Goal: Consume media (video, audio)

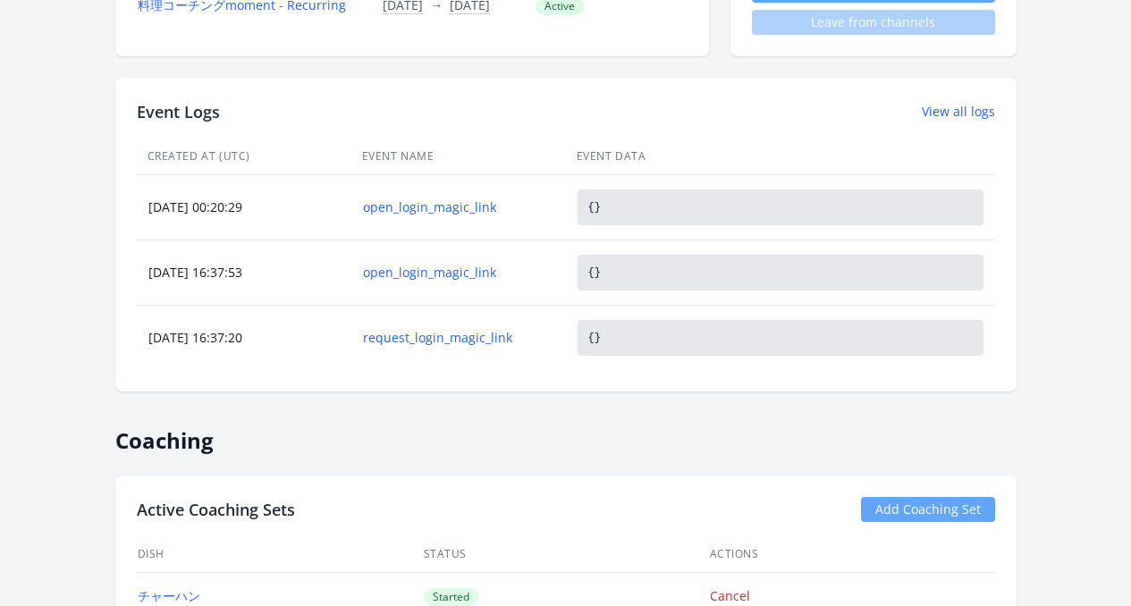
scroll to position [364, 0]
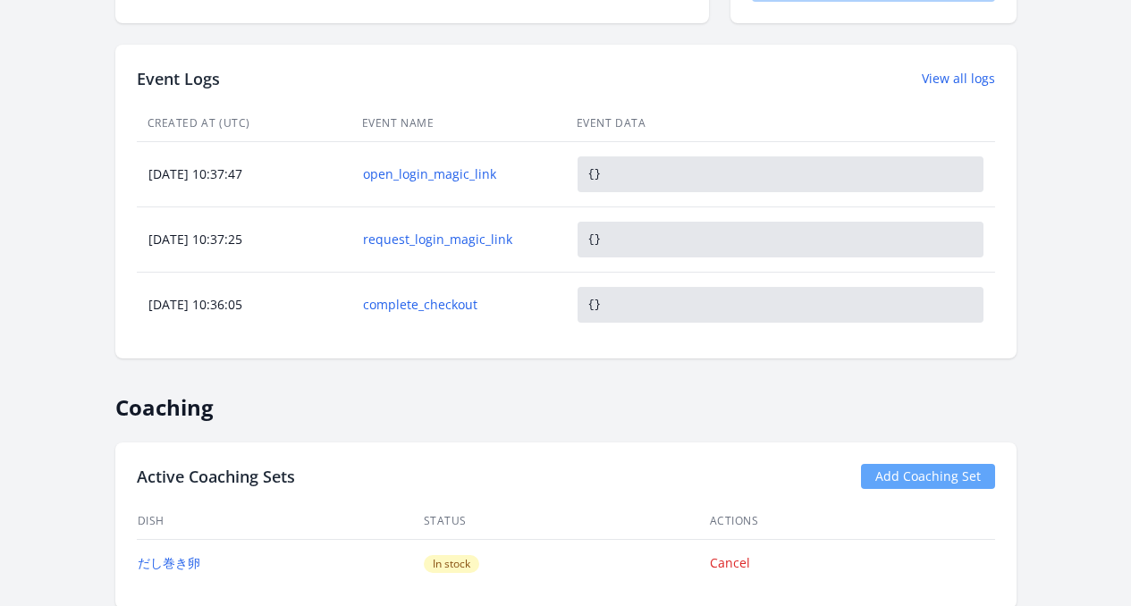
scroll to position [804, 0]
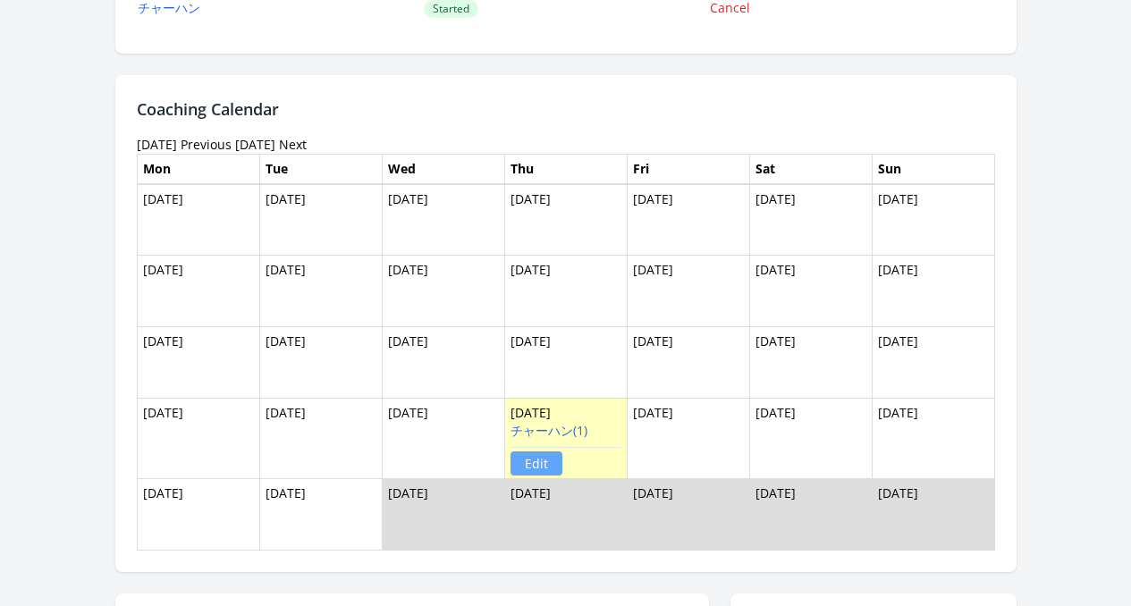
scroll to position [1456, 0]
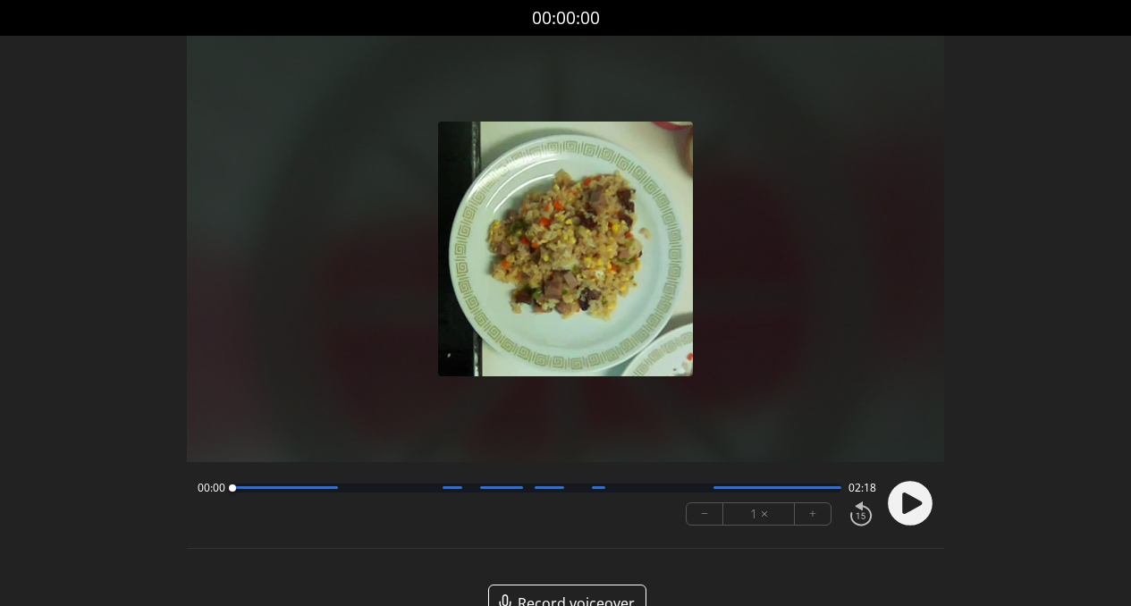
click at [905, 512] on icon at bounding box center [912, 502] width 20 height 21
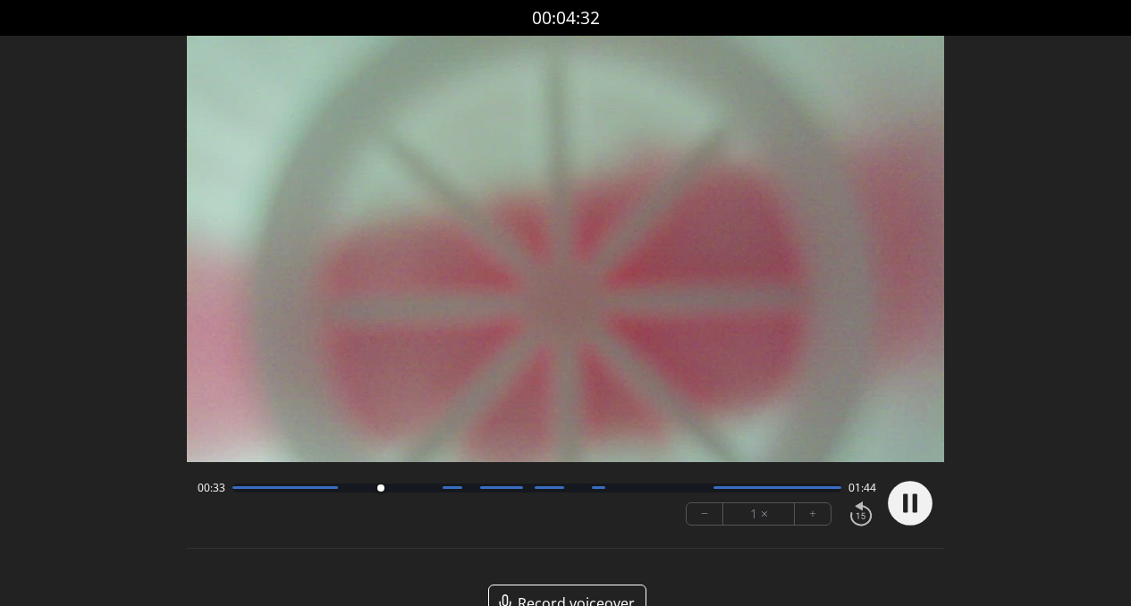
click at [406, 493] on div "00:33 01:44" at bounding box center [537, 488] width 679 height 14
click at [424, 492] on div "00:34 01:44" at bounding box center [537, 488] width 679 height 14
click at [434, 491] on div at bounding box center [537, 488] width 610 height 9
click at [474, 489] on div at bounding box center [537, 488] width 610 height 9
click at [527, 489] on div at bounding box center [537, 488] width 610 height 9
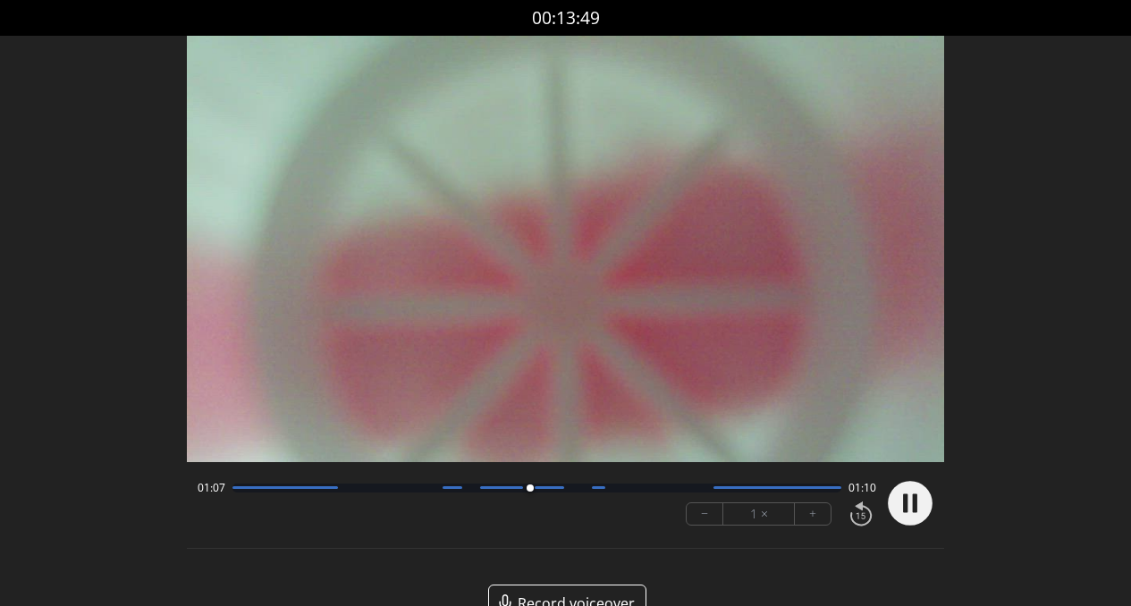
click at [568, 489] on div at bounding box center [537, 488] width 610 height 9
click at [618, 491] on div at bounding box center [537, 488] width 610 height 9
click at [652, 487] on div at bounding box center [537, 488] width 610 height 9
click at [820, 489] on div at bounding box center [777, 487] width 129 height 3
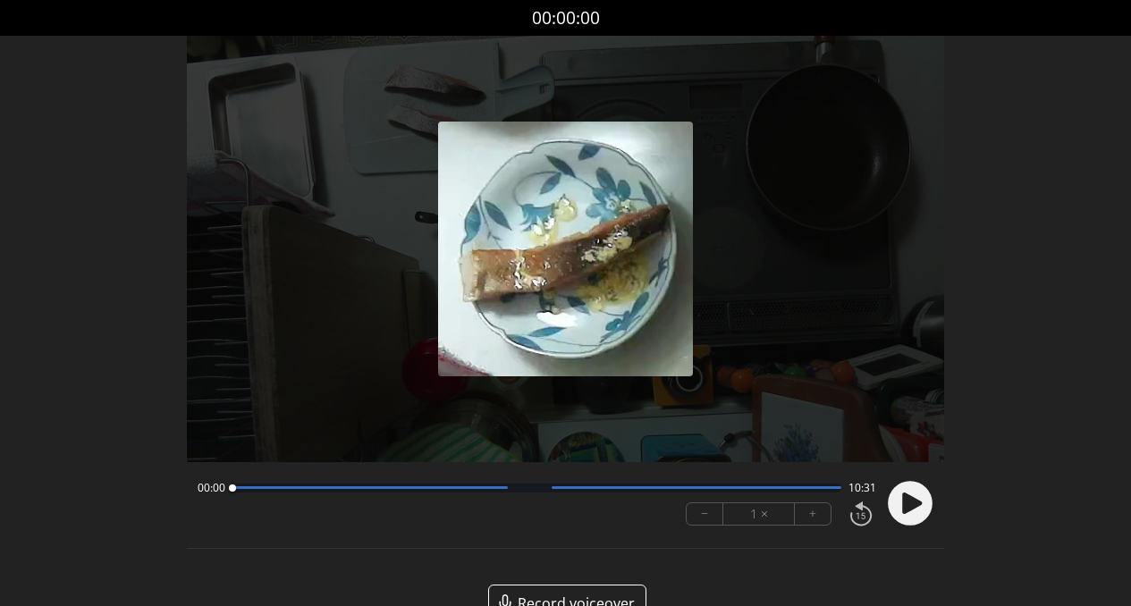
click at [911, 509] on icon at bounding box center [912, 502] width 20 height 21
click at [489, 492] on div at bounding box center [537, 488] width 610 height 9
click at [510, 490] on div at bounding box center [537, 488] width 610 height 9
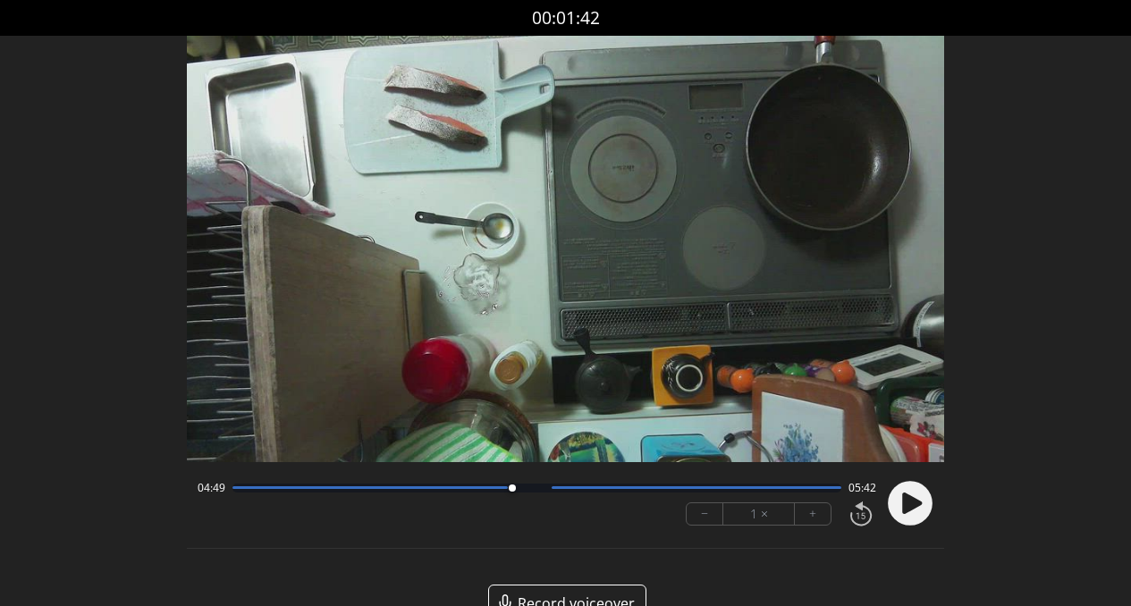
click at [523, 489] on div at bounding box center [512, 488] width 24 height 24
click at [516, 487] on div at bounding box center [526, 488] width 24 height 24
click at [593, 491] on div at bounding box center [537, 488] width 610 height 9
click at [674, 493] on div "06:14 04:17" at bounding box center [537, 488] width 679 height 14
click at [713, 490] on div at bounding box center [537, 488] width 610 height 9
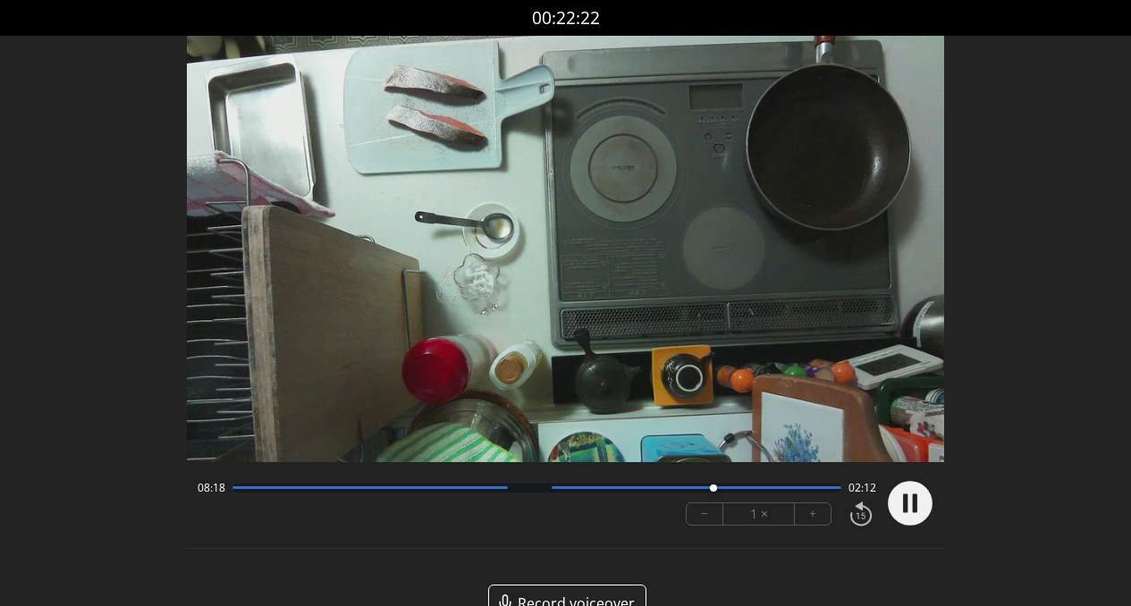
click at [909, 507] on circle at bounding box center [910, 503] width 45 height 45
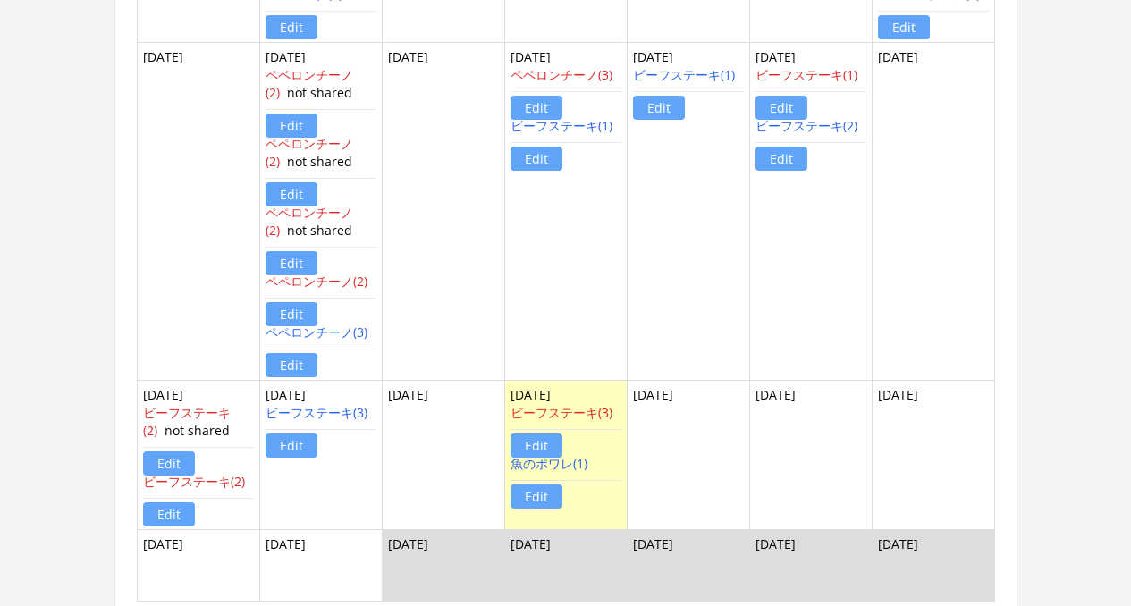
scroll to position [1640, 0]
